Goal: Use online tool/utility: Utilize a website feature to perform a specific function

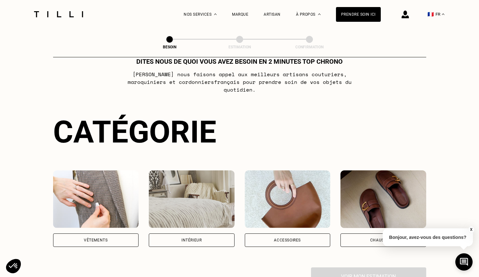
scroll to position [23, 0]
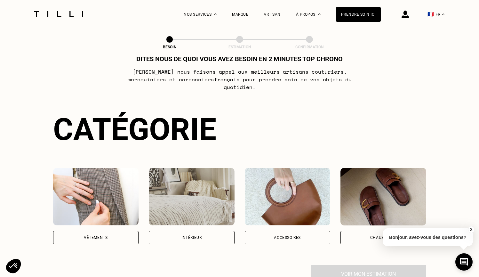
click at [205, 231] on div "Intérieur" at bounding box center [192, 237] width 86 height 13
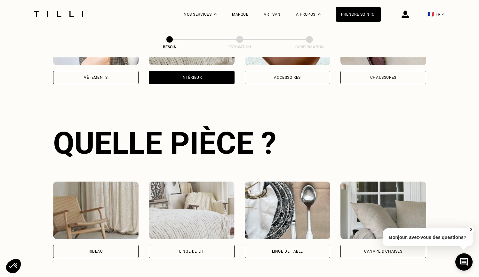
scroll to position [208, 0]
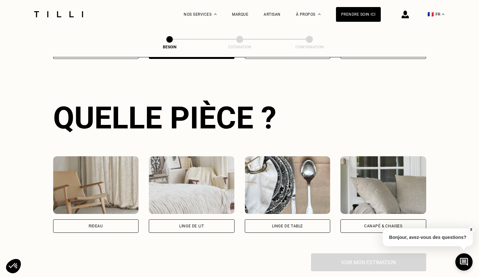
click at [115, 219] on div "Rideau" at bounding box center [96, 225] width 86 height 13
select select "FR"
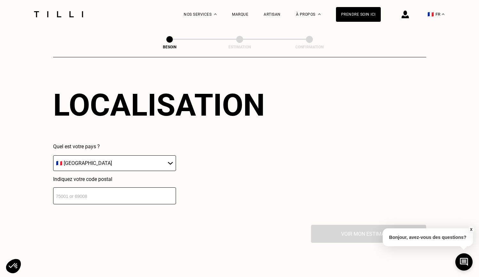
scroll to position [403, 0]
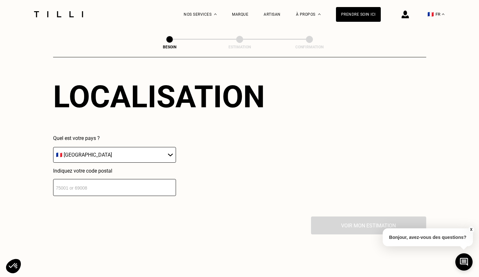
click at [133, 179] on input "number" at bounding box center [114, 187] width 123 height 17
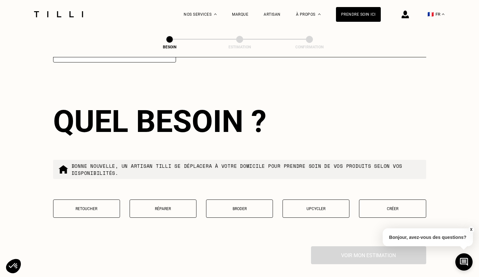
scroll to position [542, 0]
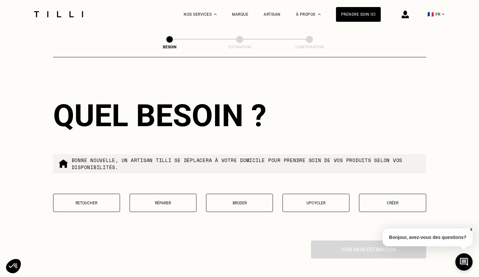
type input "75009"
click at [389, 201] on button "Créer" at bounding box center [392, 203] width 67 height 18
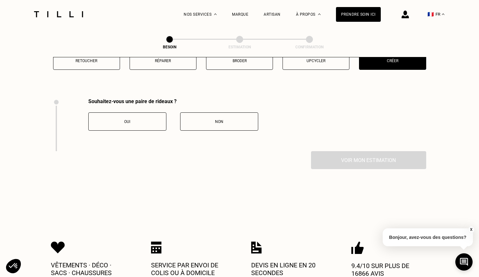
scroll to position [706, 0]
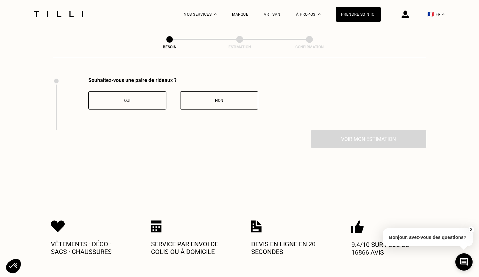
click at [143, 98] on div "Oui" at bounding box center [127, 100] width 71 height 4
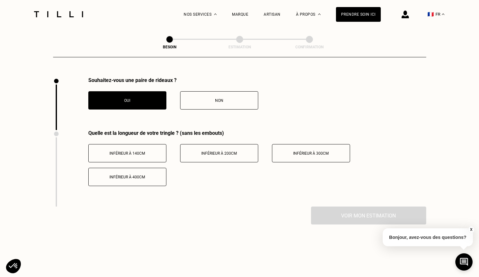
click at [203, 91] on button "Non" at bounding box center [219, 100] width 78 height 18
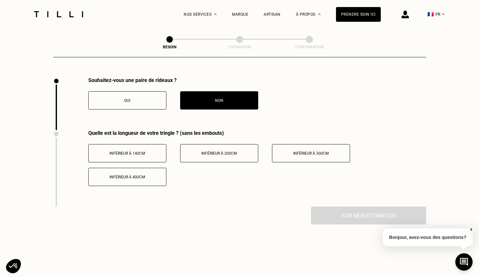
click at [209, 151] on span "Inférieur à 200cm" at bounding box center [219, 153] width 36 height 4
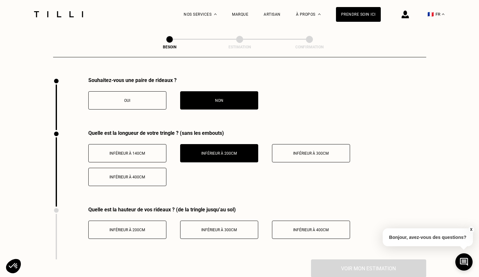
click at [230, 228] on span "Inférieur à 300cm" at bounding box center [219, 230] width 36 height 4
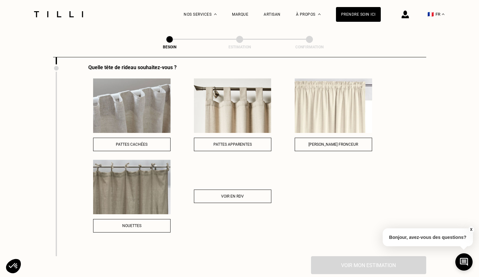
scroll to position [903, 0]
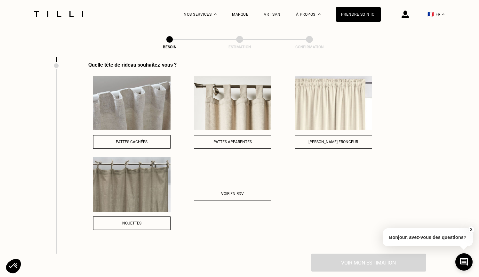
click at [346, 135] on button "[PERSON_NAME] fronceur" at bounding box center [333, 141] width 77 height 13
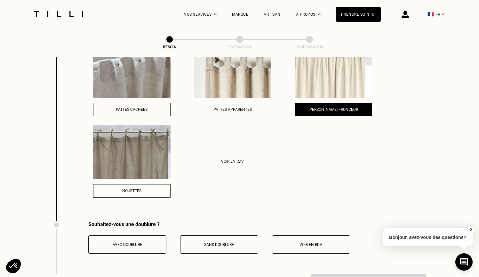
scroll to position [939, 0]
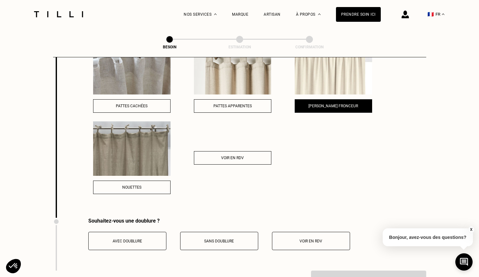
click at [227, 239] on span "Sans doublure" at bounding box center [219, 241] width 30 height 4
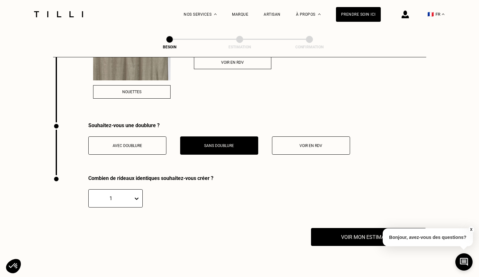
scroll to position [1036, 0]
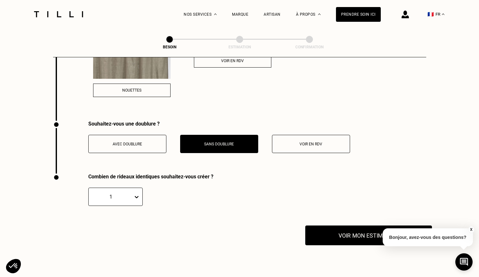
click at [350, 226] on button "Voir mon estimation" at bounding box center [368, 235] width 127 height 20
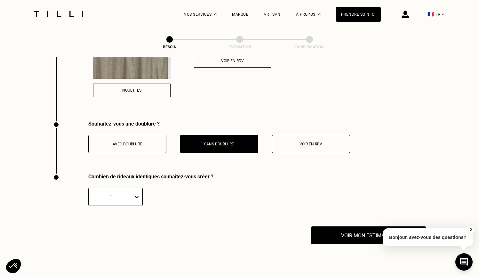
click at [216, 209] on div "Combien de rideaux identiques souhaitez-vous créer ? 1" at bounding box center [239, 199] width 373 height 53
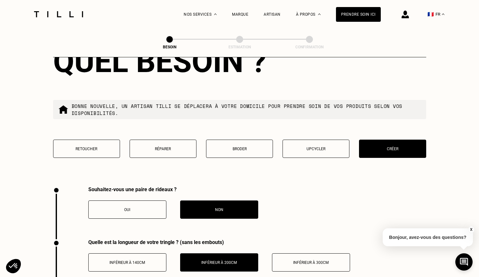
scroll to position [595, 0]
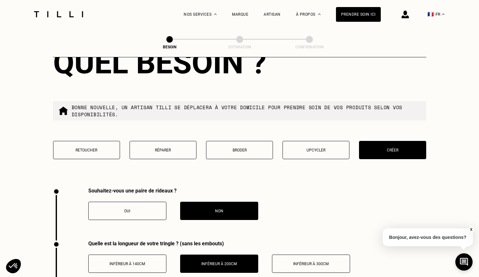
click at [142, 202] on button "Oui" at bounding box center [127, 211] width 78 height 18
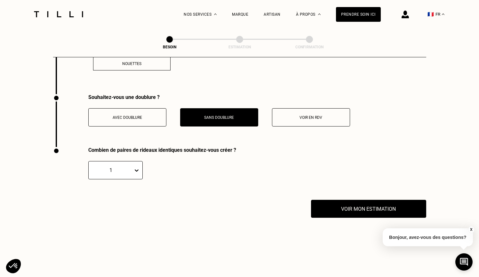
scroll to position [1066, 0]
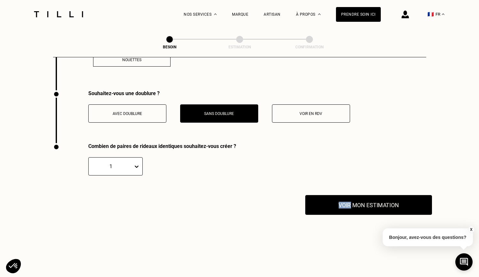
click at [361, 197] on button "Voir mon estimation" at bounding box center [368, 205] width 127 height 20
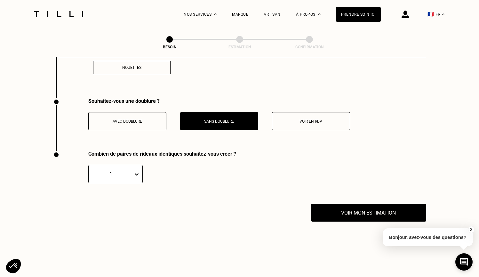
scroll to position [1052, 0]
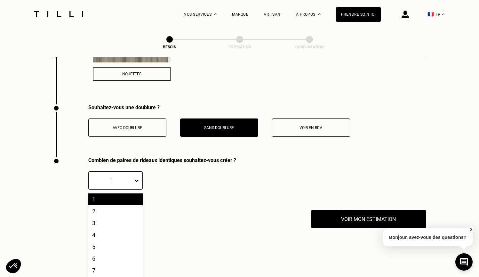
click at [139, 176] on div at bounding box center [137, 181] width 9 height 18
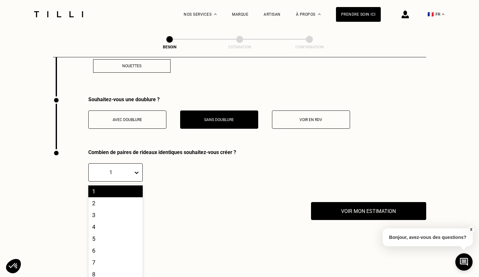
scroll to position [1061, 0]
click at [114, 197] on div "2" at bounding box center [115, 203] width 54 height 12
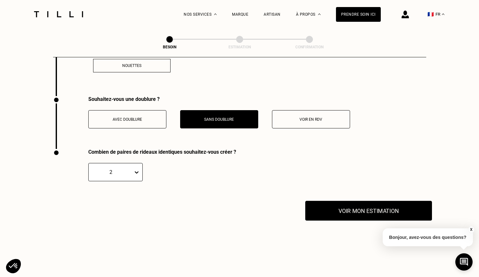
click at [341, 202] on button "Voir mon estimation" at bounding box center [368, 211] width 127 height 20
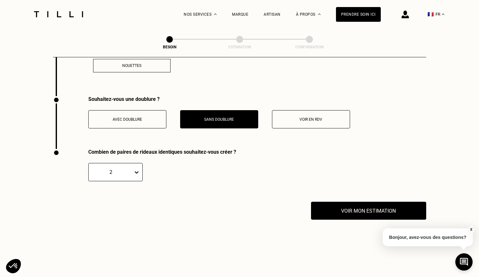
click at [132, 169] on div "2" at bounding box center [111, 172] width 44 height 10
click at [126, 185] on div "1" at bounding box center [115, 191] width 54 height 12
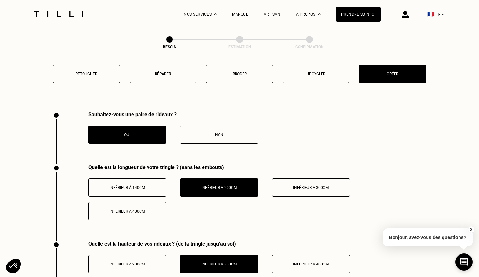
scroll to position [663, 0]
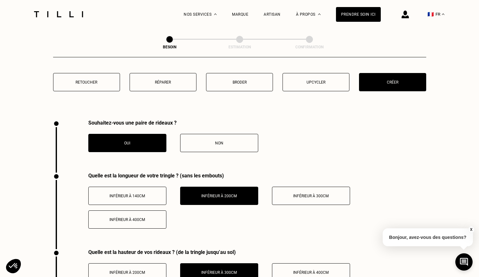
click at [213, 146] on button "Non" at bounding box center [219, 143] width 78 height 18
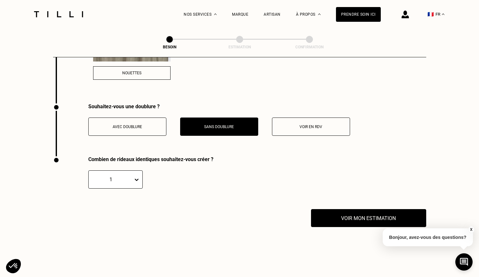
click at [134, 175] on div at bounding box center [137, 180] width 9 height 18
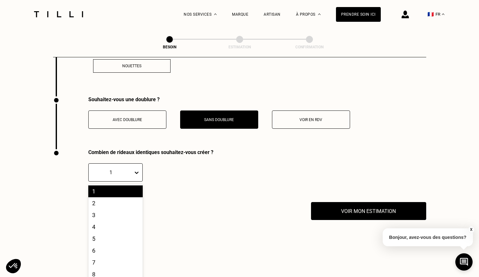
scroll to position [1061, 0]
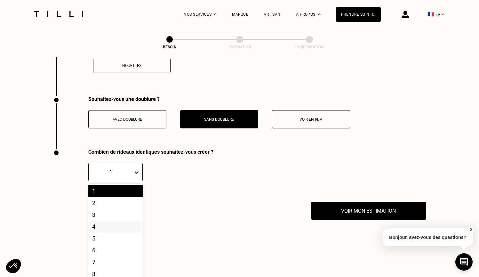
click at [104, 222] on div "4" at bounding box center [115, 227] width 54 height 12
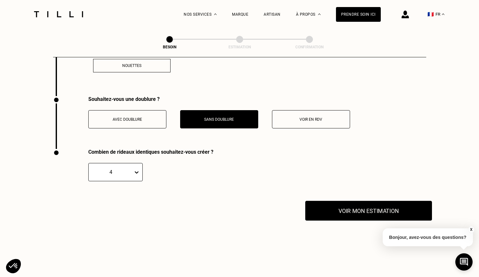
click at [349, 201] on button "Voir mon estimation" at bounding box center [368, 211] width 127 height 20
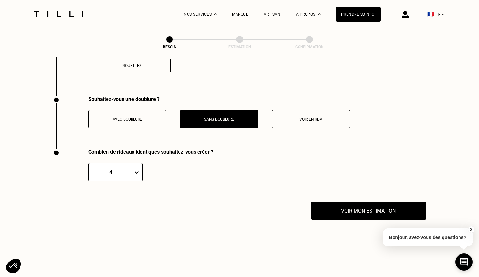
click at [132, 157] on div "Combien de rideaux identiques souhaitez-vous créer ? 4" at bounding box center [150, 165] width 125 height 32
click at [137, 171] on icon at bounding box center [137, 172] width 4 height 2
click at [123, 185] on div "1" at bounding box center [115, 191] width 54 height 12
click at [197, 171] on div "option 1, selected. 1" at bounding box center [150, 172] width 125 height 18
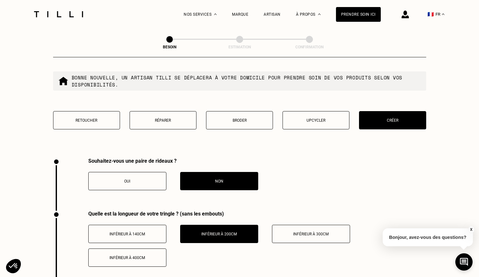
scroll to position [625, 0]
click at [472, 229] on button "X" at bounding box center [471, 229] width 6 height 7
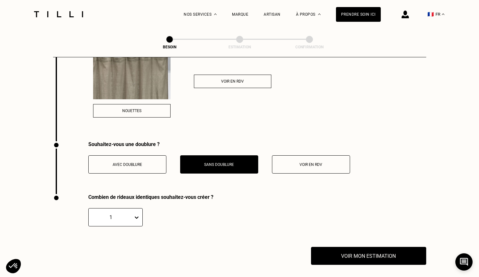
scroll to position [1017, 0]
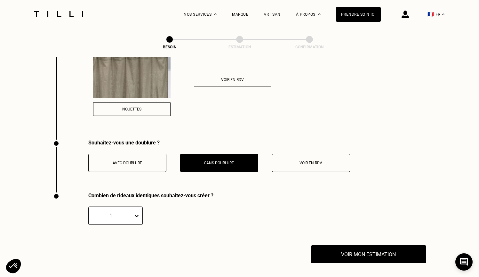
click at [123, 163] on button "Avec doublure" at bounding box center [127, 163] width 78 height 18
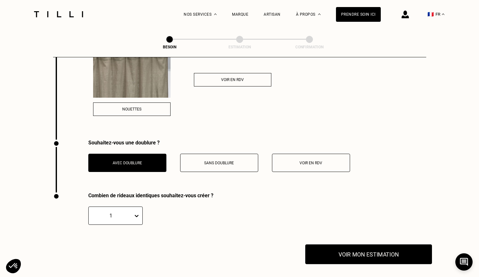
click at [333, 244] on button "Voir mon estimation" at bounding box center [368, 254] width 127 height 20
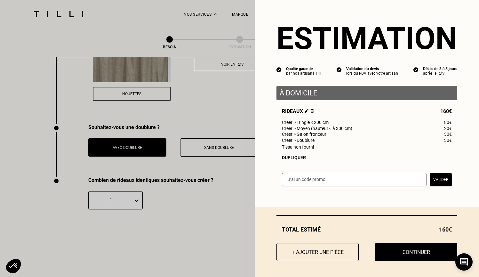
scroll to position [1036, 0]
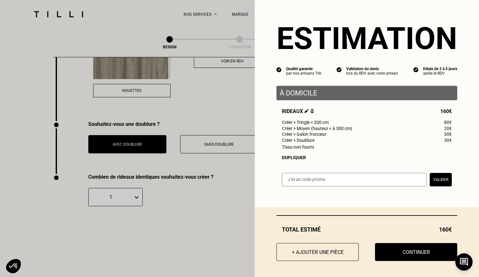
drag, startPoint x: 214, startPoint y: 206, endPoint x: 224, endPoint y: 188, distance: 20.5
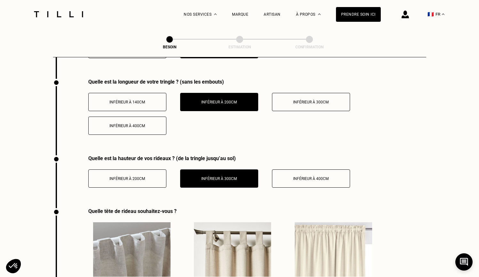
scroll to position [754, 0]
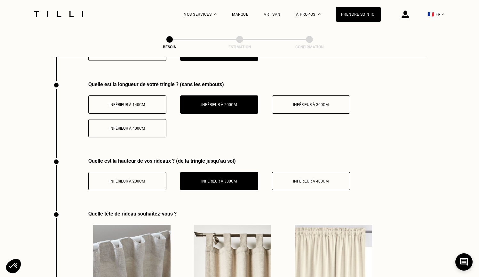
click at [291, 172] on button "Inférieur à 400cm" at bounding box center [311, 181] width 78 height 18
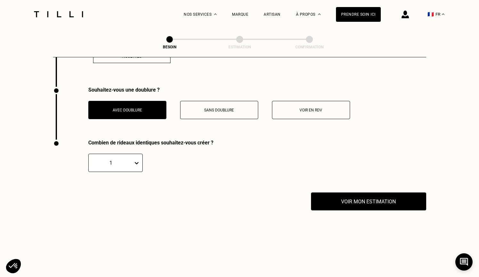
scroll to position [1077, 0]
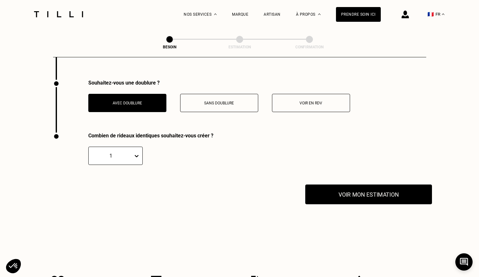
click at [342, 189] on button "Voir mon estimation" at bounding box center [368, 194] width 127 height 20
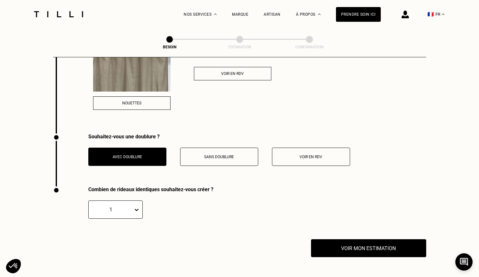
scroll to position [1019, 0]
